Goal: Transaction & Acquisition: Download file/media

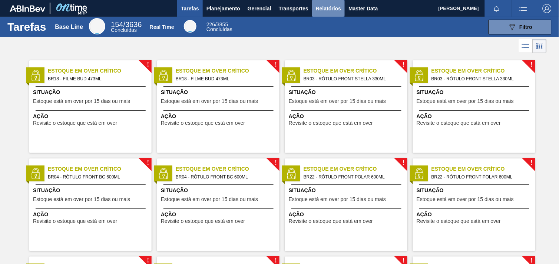
click at [314, 8] on button "Relatórios" at bounding box center [328, 8] width 33 height 17
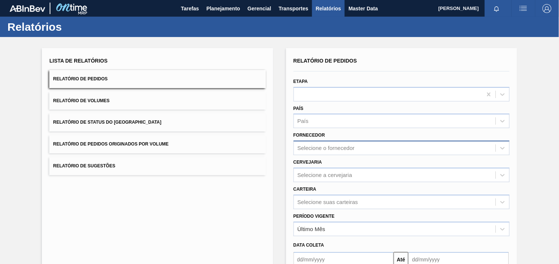
click at [339, 149] on div "Selecione o fornecedor" at bounding box center [402, 148] width 216 height 14
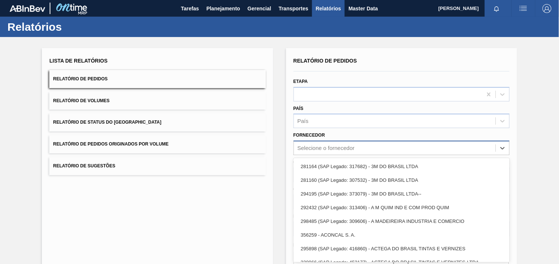
scroll to position [7, 0]
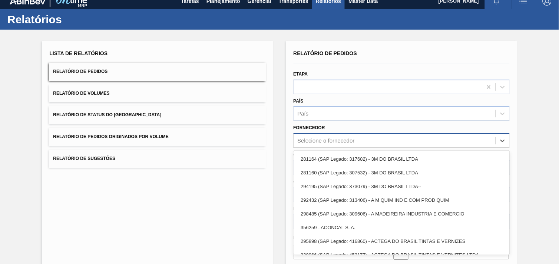
paste input "289877"
type input "289877"
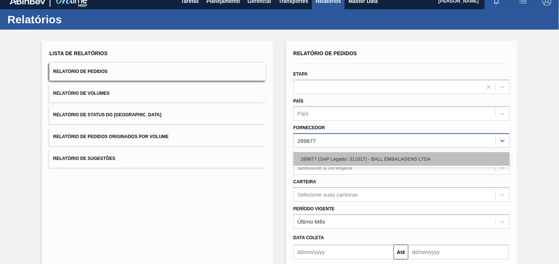
click at [355, 156] on div "289877 (SAP Legado: 311017) - BALL EMBALAGENS LTDA" at bounding box center [402, 159] width 216 height 14
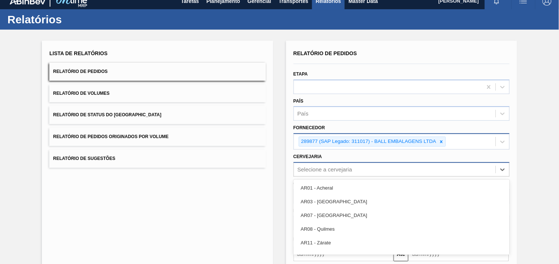
click at [350, 164] on div "option AR01 - Acheral focused, 1 of 92. 92 results available. Use Up and Down t…" at bounding box center [402, 169] width 216 height 14
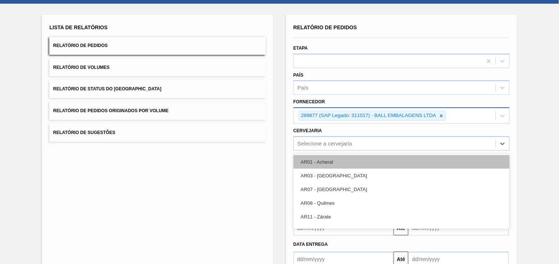
scroll to position [36, 0]
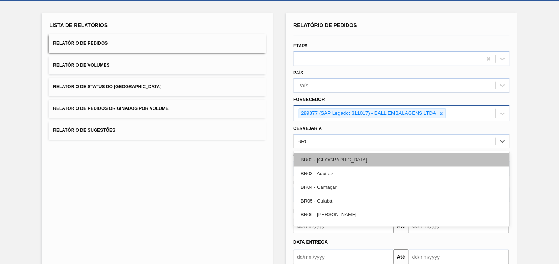
type input "BR02"
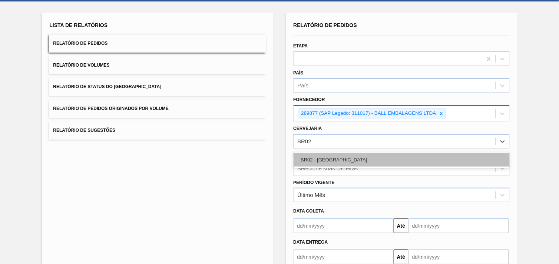
click at [348, 157] on div "BR02 - [GEOGRAPHIC_DATA]" at bounding box center [402, 160] width 216 height 14
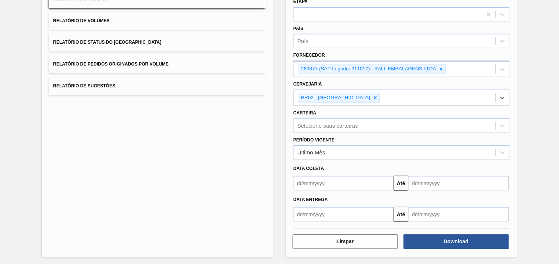
scroll to position [80, 0]
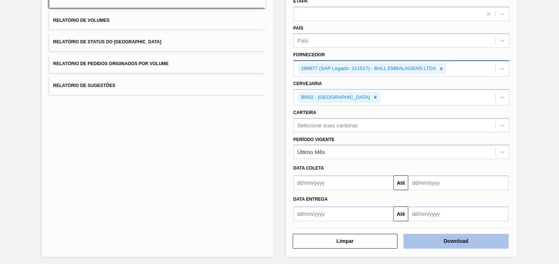
click at [484, 242] on button "Download" at bounding box center [456, 241] width 105 height 15
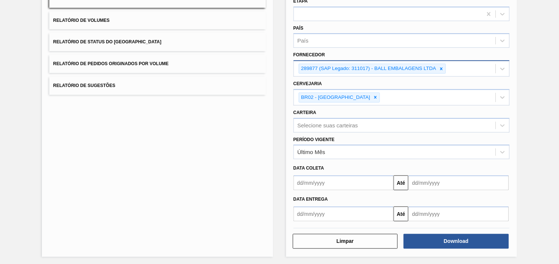
scroll to position [0, 0]
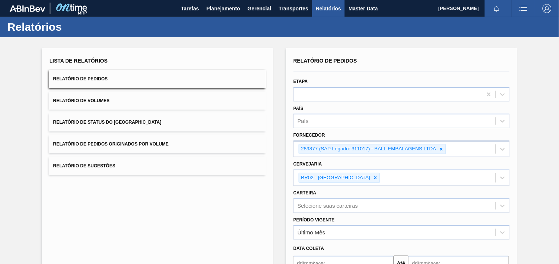
click at [440, 148] on icon at bounding box center [441, 149] width 3 height 3
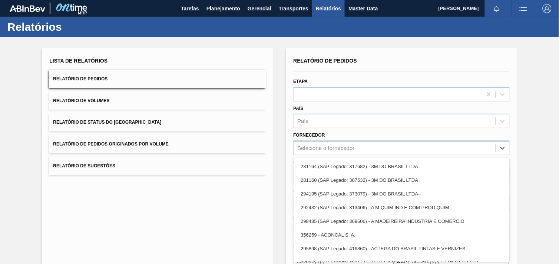
scroll to position [7, 0]
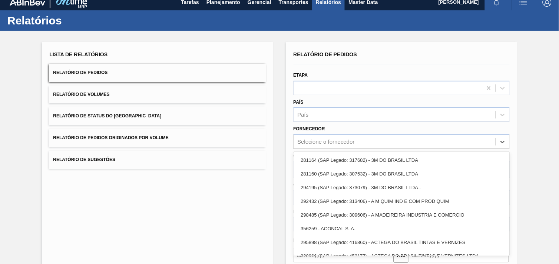
click at [439, 147] on div "Selecione o fornecedor" at bounding box center [402, 142] width 216 height 14
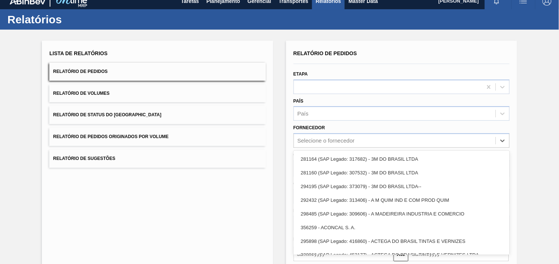
paste input "279725"
type input "279725"
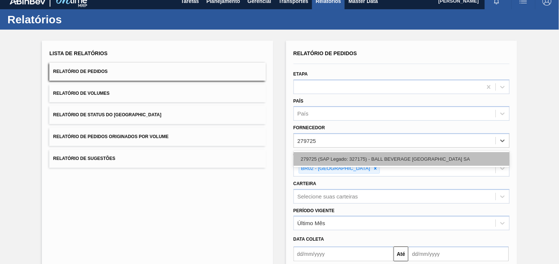
click at [399, 161] on div "279725 (SAP Legado: 327175) - BALL BEVERAGE [GEOGRAPHIC_DATA] SA" at bounding box center [402, 159] width 216 height 14
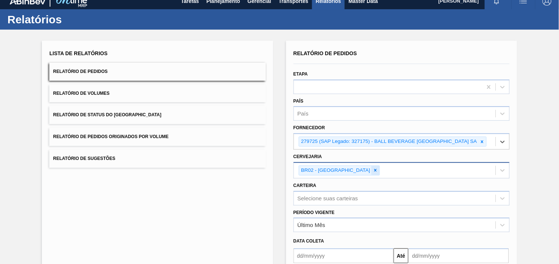
click at [373, 170] on icon at bounding box center [375, 170] width 5 height 5
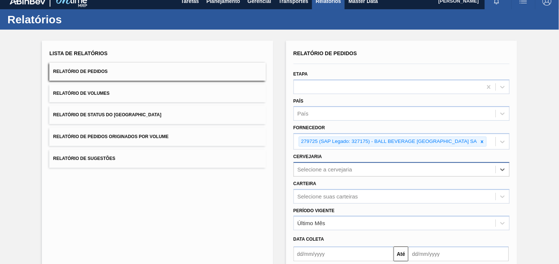
click at [339, 164] on div "option BR02 - [GEOGRAPHIC_DATA], deselected. Select is focused ,type to refine …" at bounding box center [402, 169] width 216 height 14
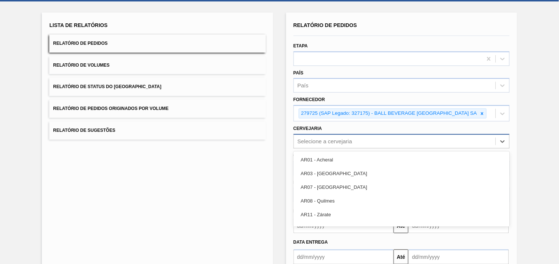
scroll to position [36, 0]
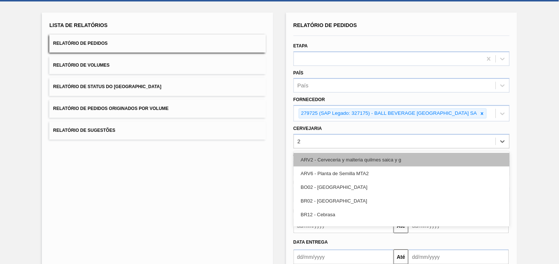
type input "27"
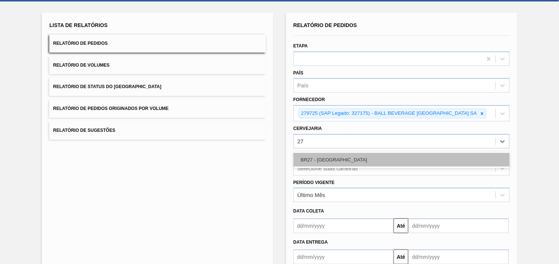
click at [339, 162] on div "BR27 - [GEOGRAPHIC_DATA]" at bounding box center [402, 160] width 216 height 14
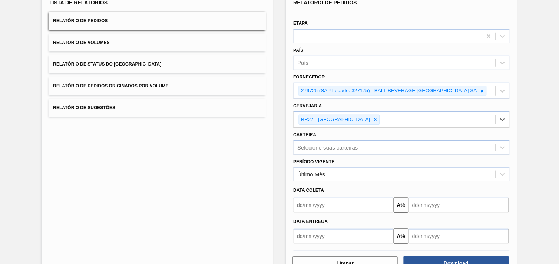
scroll to position [80, 0]
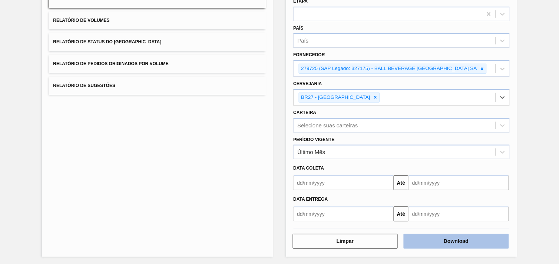
click at [494, 239] on button "Download" at bounding box center [456, 241] width 105 height 15
